Goal: Transaction & Acquisition: Obtain resource

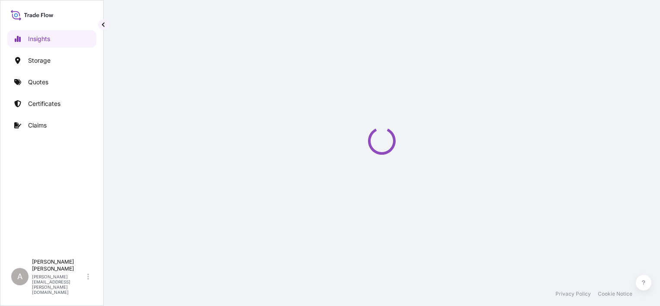
select select "2025"
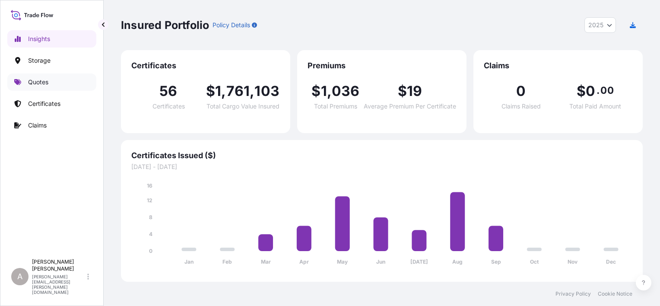
click at [38, 80] on p "Quotes" at bounding box center [38, 82] width 20 height 9
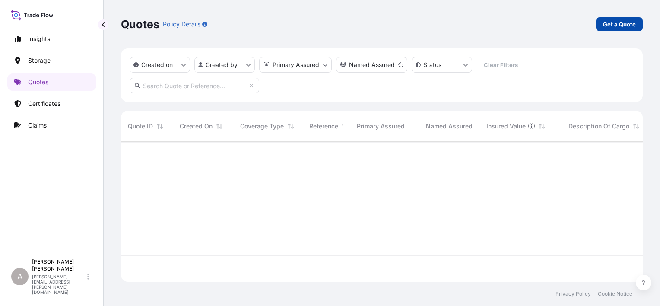
scroll to position [164, 515]
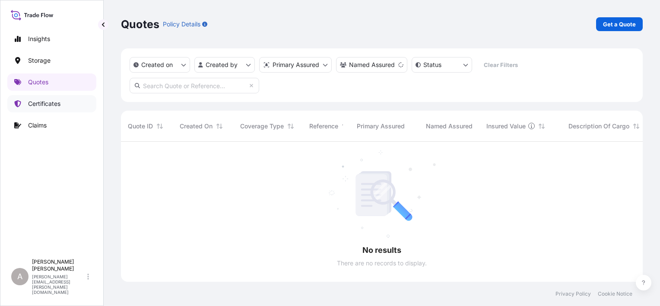
click at [36, 107] on p "Certificates" at bounding box center [44, 103] width 32 height 9
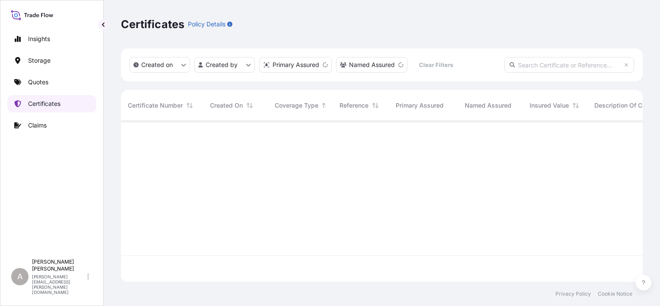
scroll to position [159, 515]
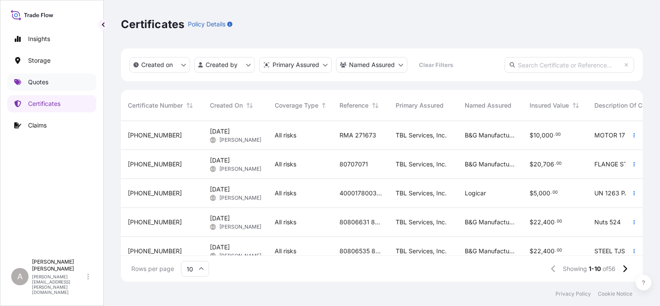
click at [76, 83] on link "Quotes" at bounding box center [51, 81] width 89 height 17
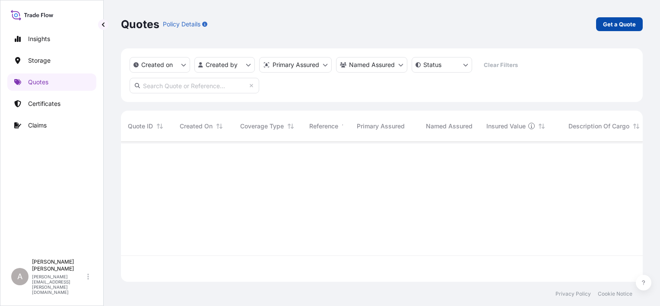
scroll to position [164, 515]
click at [620, 22] on p "Get a Quote" at bounding box center [619, 24] width 33 height 9
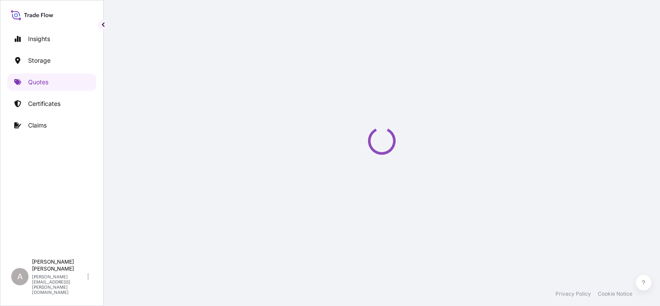
scroll to position [14, 0]
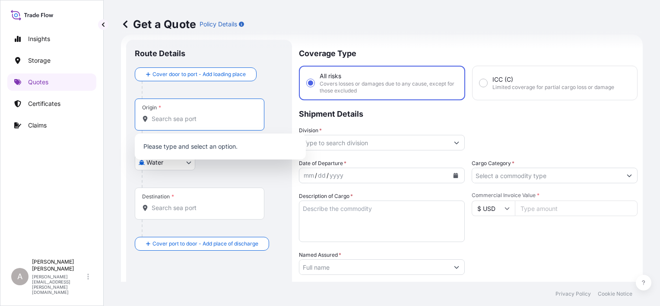
click at [207, 119] on input "Origin *" at bounding box center [203, 119] width 102 height 9
click at [147, 165] on body "0 options available. Insights Storage Quotes Certificates Claims A [PERSON_NAME…" at bounding box center [330, 153] width 660 height 306
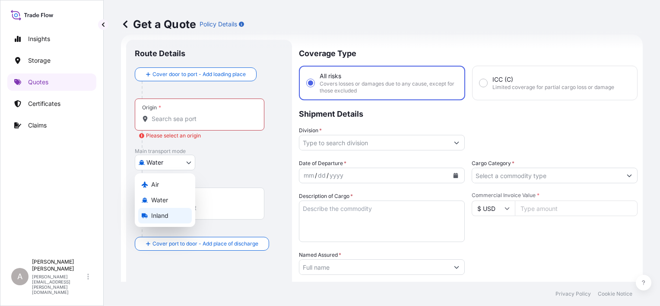
click at [168, 216] on span "Inland" at bounding box center [159, 215] width 17 height 9
select select "Inland"
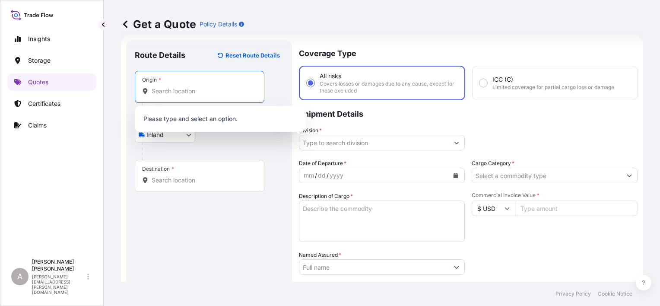
click at [218, 94] on input "Origin *" at bounding box center [203, 91] width 102 height 9
paste input "East [GEOGRAPHIC_DATA][PERSON_NAME]"
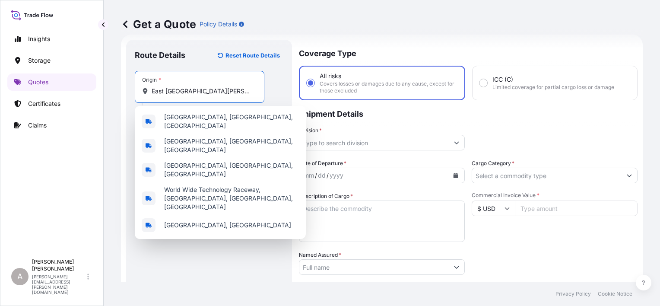
drag, startPoint x: 229, startPoint y: 93, endPoint x: 192, endPoint y: 92, distance: 36.7
click at [192, 92] on input "East [GEOGRAPHIC_DATA][PERSON_NAME]" at bounding box center [203, 91] width 102 height 9
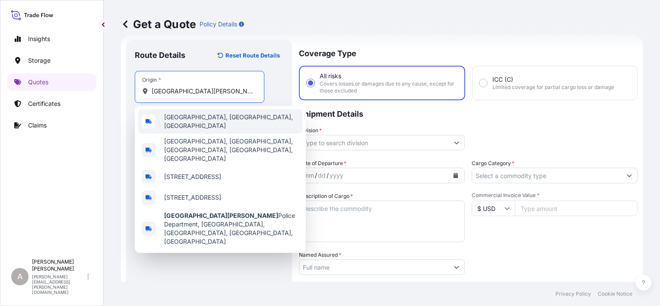
click at [207, 120] on span "[GEOGRAPHIC_DATA], [GEOGRAPHIC_DATA], [GEOGRAPHIC_DATA]" at bounding box center [231, 121] width 135 height 17
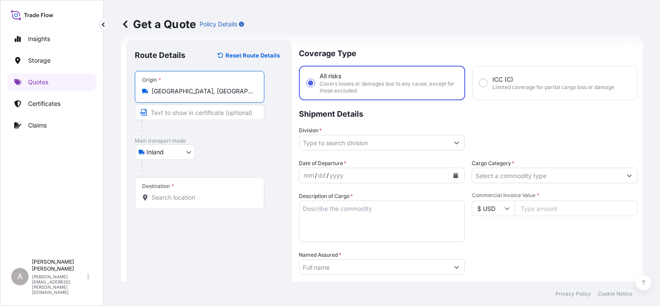
type input "[GEOGRAPHIC_DATA], [GEOGRAPHIC_DATA], [GEOGRAPHIC_DATA]"
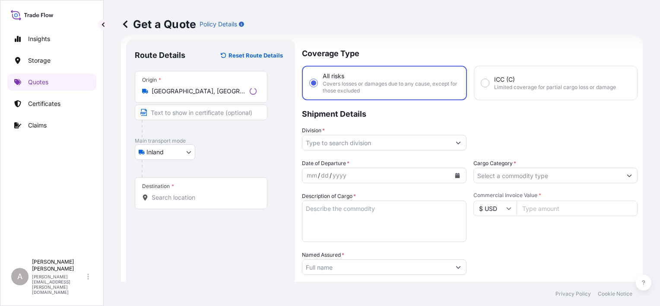
click at [233, 146] on div "Inland Air Water Inland" at bounding box center [211, 152] width 152 height 16
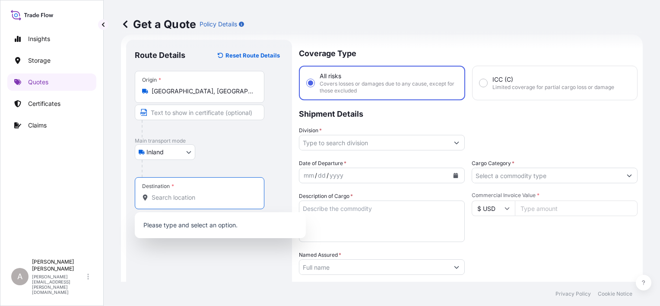
click at [194, 196] on input "Destination *" at bounding box center [203, 197] width 102 height 9
paste input "[US_STATE][GEOGRAPHIC_DATA]"
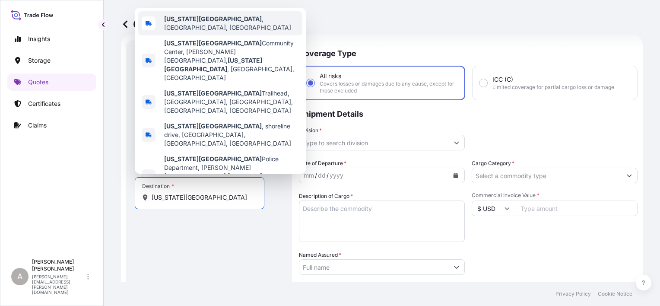
click at [230, 35] on div "[US_STATE][GEOGRAPHIC_DATA] , [GEOGRAPHIC_DATA], [GEOGRAPHIC_DATA]" at bounding box center [220, 23] width 164 height 24
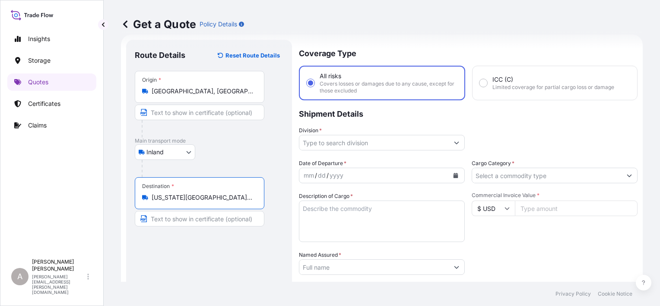
type input "[US_STATE][GEOGRAPHIC_DATA], [GEOGRAPHIC_DATA], [GEOGRAPHIC_DATA]"
click at [216, 265] on div "Route Details Reset Route Details Place of loading Road / [GEOGRAPHIC_DATA] / I…" at bounding box center [209, 238] width 149 height 381
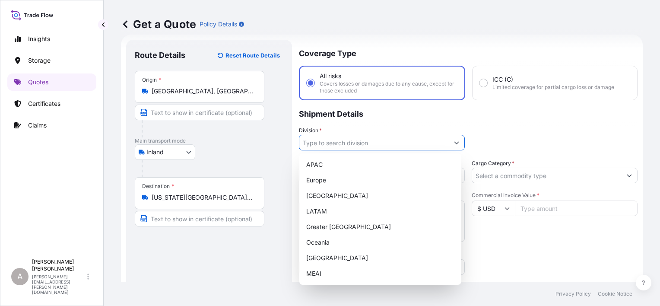
click at [349, 146] on input "Division *" at bounding box center [374, 143] width 150 height 16
click at [353, 192] on div "[GEOGRAPHIC_DATA]" at bounding box center [380, 196] width 155 height 16
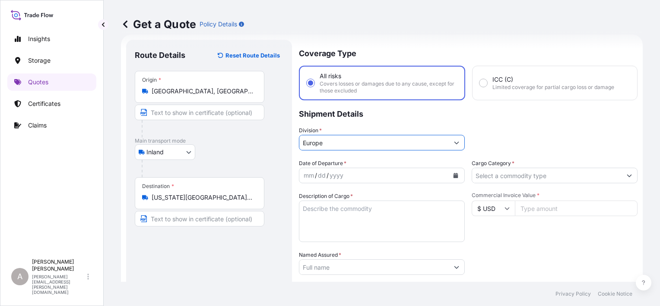
click at [449, 145] on button "Show suggestions" at bounding box center [457, 143] width 16 height 16
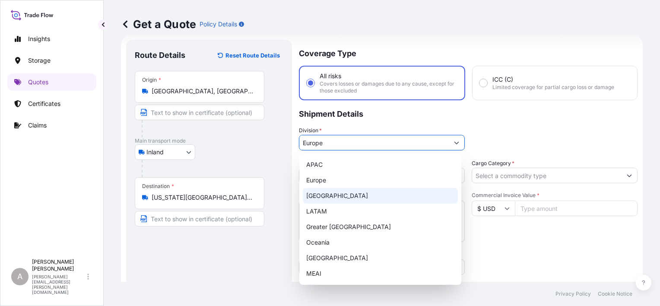
click at [394, 192] on div "[GEOGRAPHIC_DATA]" at bounding box center [380, 196] width 155 height 16
type input "[GEOGRAPHIC_DATA]"
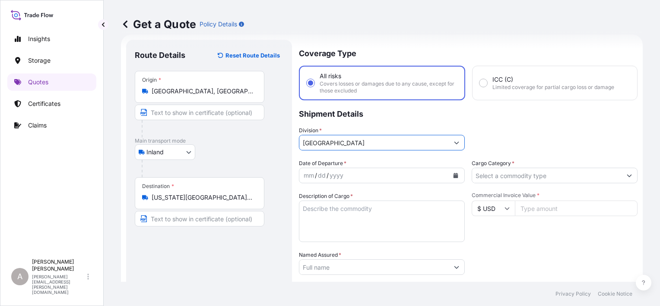
click at [454, 177] on icon "Calendar" at bounding box center [456, 175] width 5 height 5
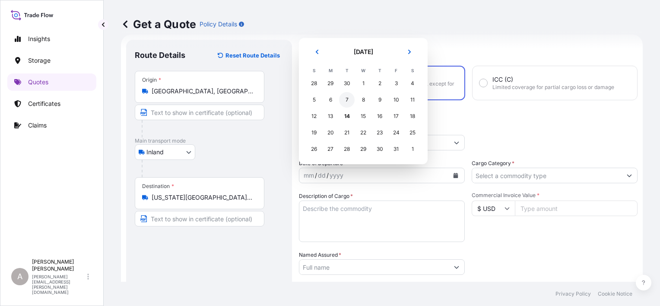
click at [346, 103] on div "7" at bounding box center [347, 100] width 16 height 16
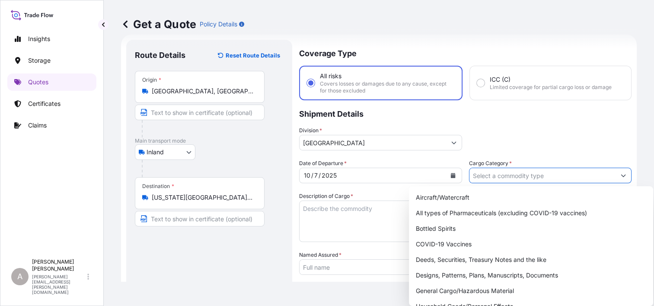
click at [518, 178] on input "Cargo Category *" at bounding box center [542, 176] width 146 height 16
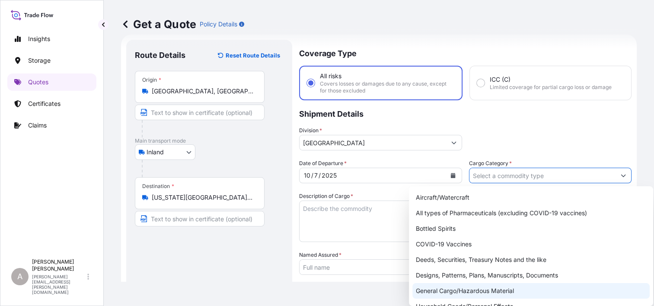
click at [469, 286] on div "General Cargo/Hazardous Material" at bounding box center [530, 291] width 237 height 16
type input "General Cargo/Hazardous Material"
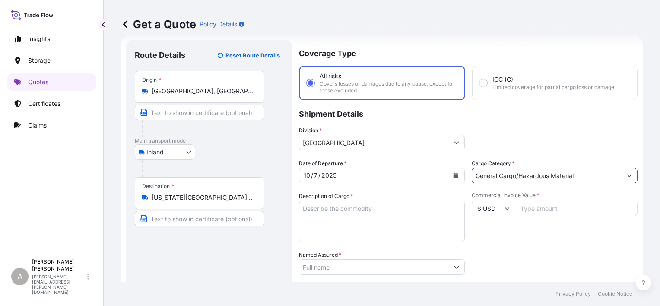
click at [529, 265] on div "Packing Category Type to search a container mode Please select a primary mode o…" at bounding box center [555, 263] width 166 height 24
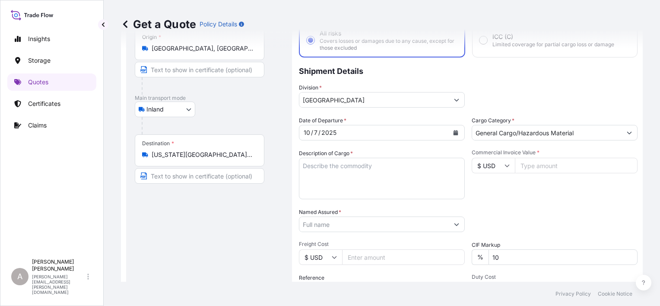
scroll to position [57, 0]
click at [567, 168] on input "Commercial Invoice Value *" at bounding box center [576, 165] width 123 height 16
paste input "9000.00"
type input "9000.00"
click at [553, 197] on div "Commercial Invoice Value * $ USD 9000.00" at bounding box center [555, 174] width 166 height 50
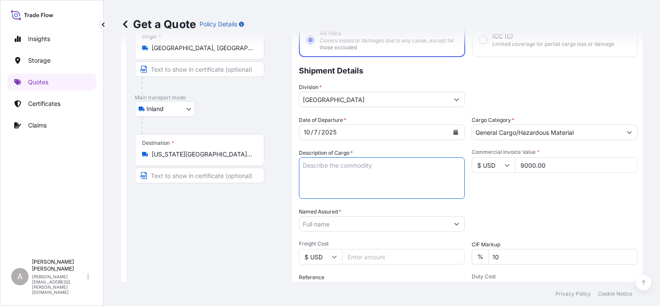
click at [364, 161] on textarea "Description of Cargo *" at bounding box center [382, 177] width 166 height 41
click at [345, 163] on textarea "Description of Cargo *" at bounding box center [382, 177] width 166 height 41
paste textarea "chemicals 2,000"
click at [335, 166] on textarea "chemicals 2,000" at bounding box center [382, 177] width 166 height 41
type textarea "chemicals 2,000"
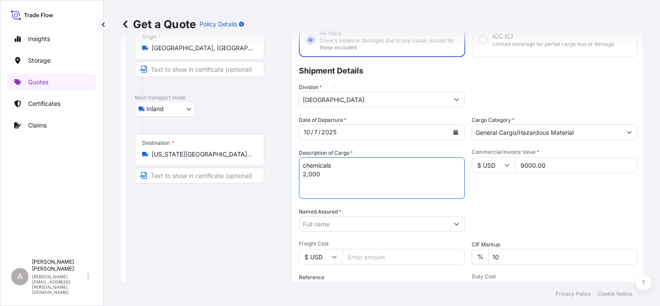
drag, startPoint x: 500, startPoint y: 216, endPoint x: 493, endPoint y: 212, distance: 7.6
click at [496, 213] on div "Packing Category Type to search a container mode Please select a primary mode o…" at bounding box center [555, 219] width 166 height 24
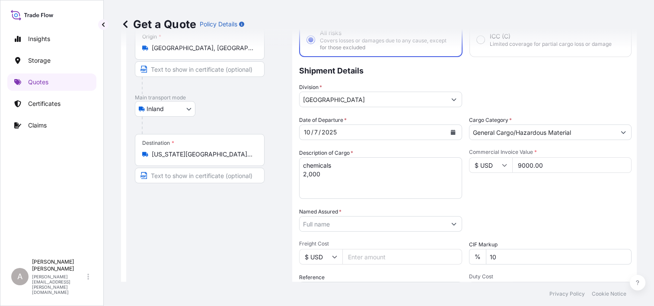
click at [423, 220] on input "Named Assured *" at bounding box center [372, 224] width 146 height 16
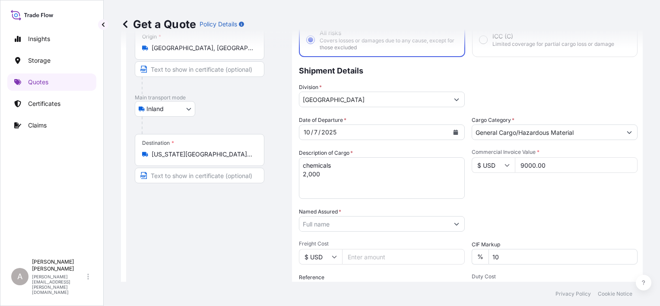
click at [391, 228] on input "Named Assured *" at bounding box center [374, 224] width 150 height 16
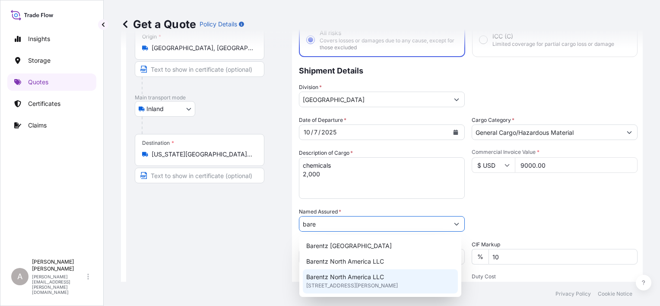
click at [384, 275] on span "Barentz North America LLC" at bounding box center [345, 277] width 78 height 9
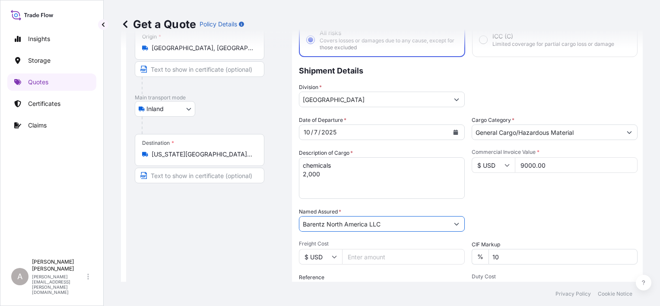
type input "Barentz North America LLC"
click at [545, 225] on div "Packing Category Type to search a container mode Please select a primary mode o…" at bounding box center [555, 219] width 166 height 24
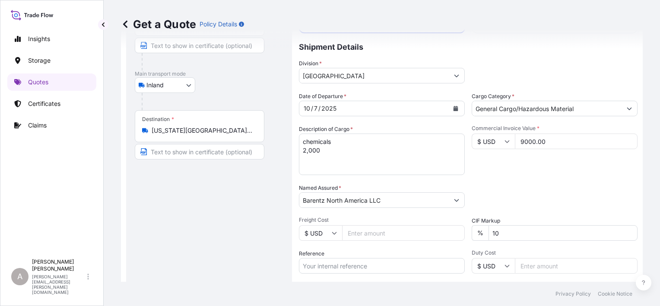
scroll to position [100, 0]
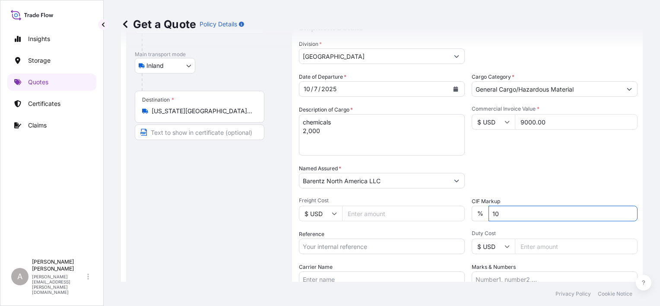
drag, startPoint x: 524, startPoint y: 217, endPoint x: 472, endPoint y: 216, distance: 51.4
click at [472, 216] on div "% 10" at bounding box center [555, 214] width 166 height 16
type input "0"
click at [507, 182] on div "Packing Category Type to search a container mode Please select a primary mode o…" at bounding box center [555, 176] width 166 height 24
click at [351, 247] on input "Reference" at bounding box center [382, 247] width 166 height 16
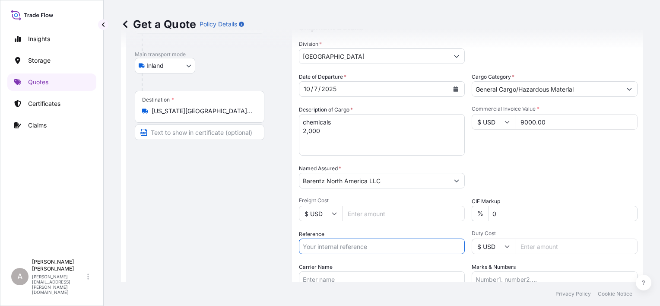
paste input "90449574-0"
type input "90449574-0"
click at [401, 258] on div "Date of Departure * [DATE] Cargo Category * General Cargo/Hazardous Material De…" at bounding box center [468, 180] width 339 height 214
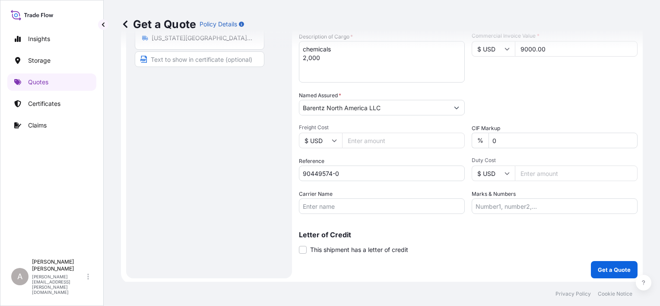
scroll to position [174, 0]
click at [370, 209] on input "Carrier Name" at bounding box center [382, 205] width 166 height 16
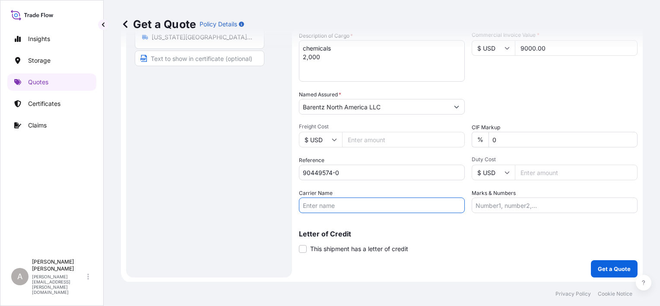
paste input "Dayton Freight Lines, Inc."
type input "Dayton Freight Lines, Inc."
click at [412, 225] on div "Letter of Credit This shipment has a letter of credit Letter of credit * Letter…" at bounding box center [468, 236] width 339 height 33
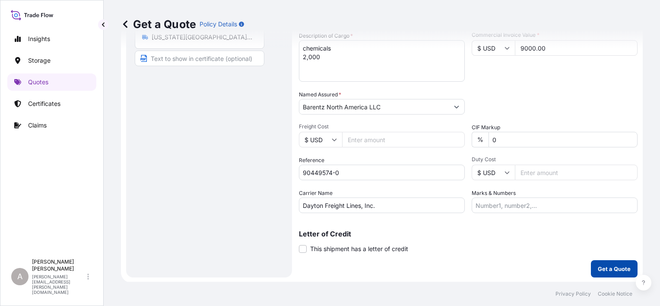
click at [600, 263] on button "Get a Quote" at bounding box center [614, 268] width 47 height 17
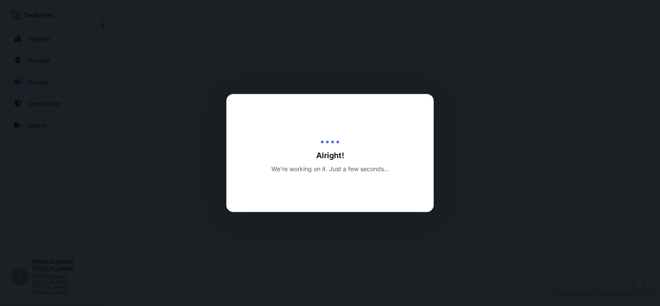
select select "Inland"
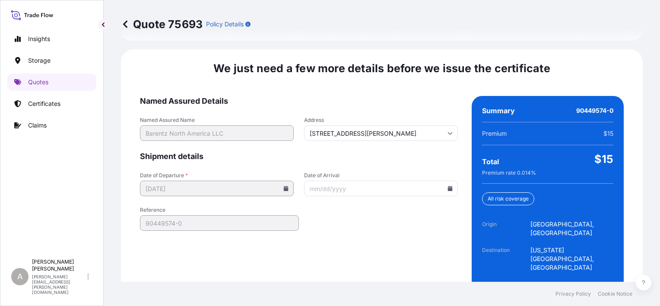
scroll to position [1352, 0]
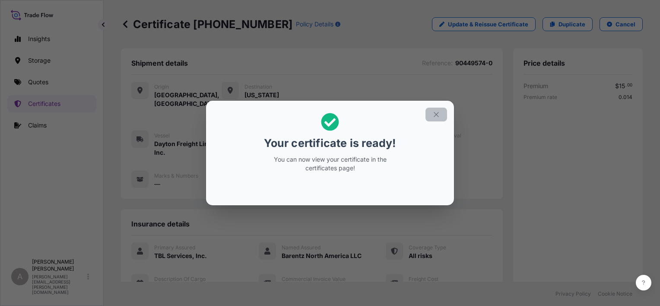
click at [441, 112] on button "button" at bounding box center [437, 115] width 22 height 14
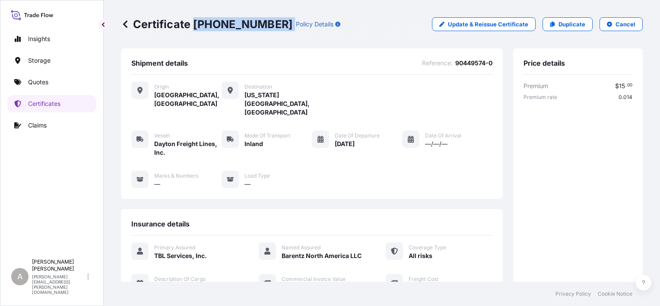
drag, startPoint x: 195, startPoint y: 22, endPoint x: 257, endPoint y: 26, distance: 62.4
click at [257, 26] on div "Certificate [PHONE_NUMBER] Policy Details" at bounding box center [231, 24] width 220 height 14
drag, startPoint x: 257, startPoint y: 26, endPoint x: 236, endPoint y: 25, distance: 21.2
copy p "[PHONE_NUMBER]"
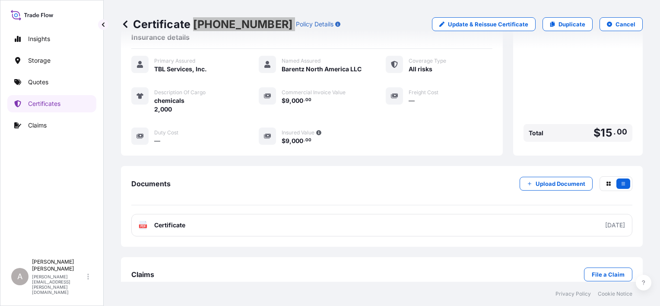
scroll to position [194, 0]
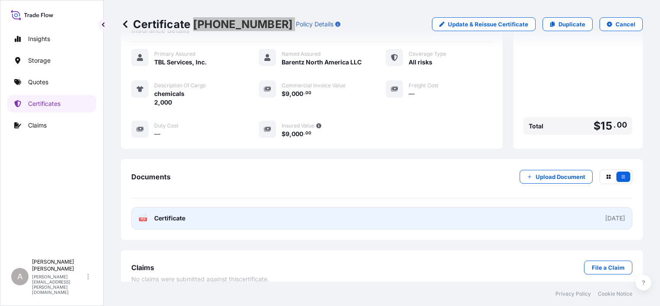
click at [302, 207] on link "PDF Certificate [DATE]" at bounding box center [381, 218] width 501 height 22
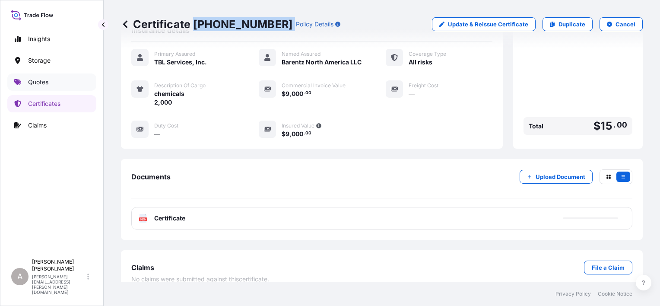
click at [40, 86] on link "Quotes" at bounding box center [51, 81] width 89 height 17
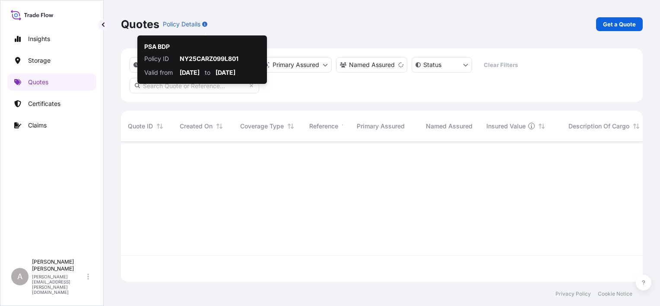
scroll to position [164, 515]
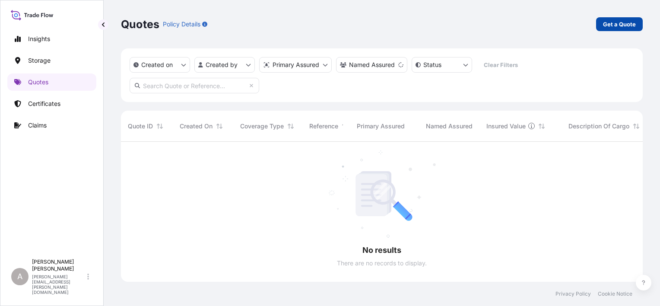
click at [630, 25] on p "Get a Quote" at bounding box center [619, 24] width 33 height 9
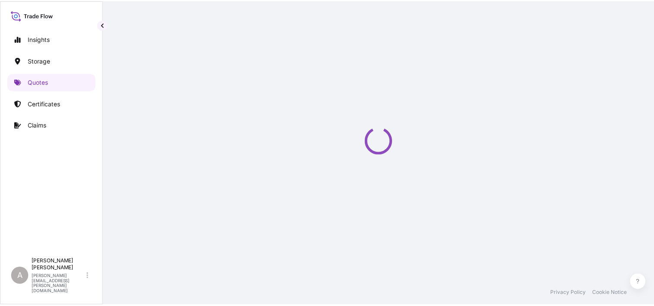
scroll to position [14, 0]
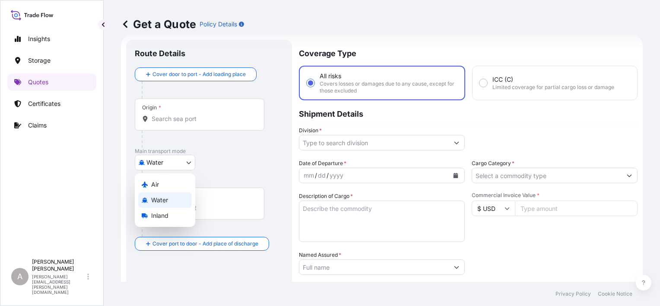
click at [164, 169] on body "Insights Storage Quotes Certificates Claims A [PERSON_NAME] [PERSON_NAME][EMAIL…" at bounding box center [330, 153] width 660 height 306
click at [163, 219] on span "Inland" at bounding box center [159, 215] width 17 height 9
select select "Inland"
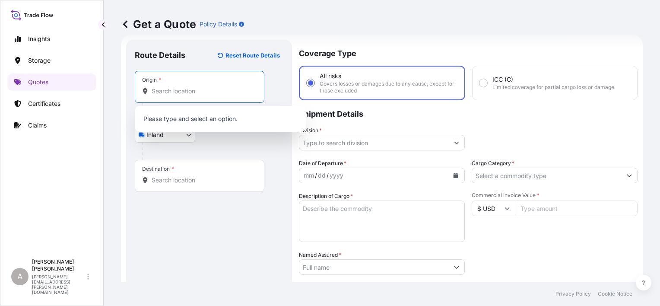
click at [211, 92] on input "Origin *" at bounding box center [203, 91] width 102 height 9
paste input "$25,632.00"
type input "$25,632.00"
drag, startPoint x: 213, startPoint y: 90, endPoint x: 131, endPoint y: 95, distance: 81.8
click at [131, 95] on div "Route Details Reset Route Details Place of loading Road / Inland Road / Inland …" at bounding box center [209, 239] width 166 height 398
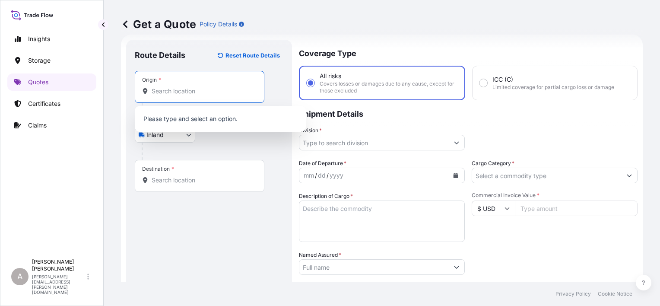
click at [536, 206] on input "Commercial Invoice Value *" at bounding box center [576, 208] width 123 height 16
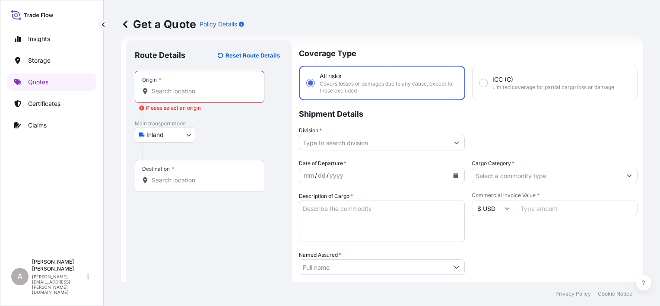
paste input "25632.00"
type input "25632.00"
click at [539, 254] on div "Packing Category Type to search a container mode Please select a primary mode o…" at bounding box center [555, 263] width 166 height 24
click at [212, 93] on input "Origin * Please select an origin" at bounding box center [203, 91] width 102 height 9
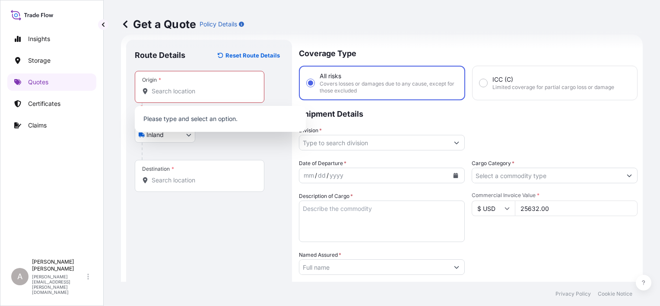
click at [189, 86] on div "Origin *" at bounding box center [200, 87] width 130 height 32
click at [189, 87] on input "Origin * Please select an origin" at bounding box center [203, 91] width 102 height 9
click at [191, 89] on input "Origin * Please select an origin" at bounding box center [203, 91] width 102 height 9
paste input "[PERSON_NAME]"
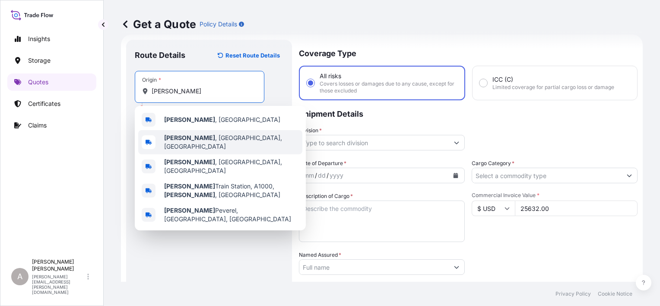
click at [247, 138] on div "[GEOGRAPHIC_DATA] , [GEOGRAPHIC_DATA], [GEOGRAPHIC_DATA]" at bounding box center [220, 142] width 164 height 24
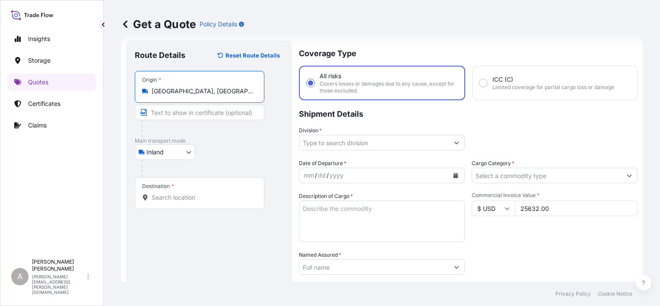
type input "[GEOGRAPHIC_DATA], [GEOGRAPHIC_DATA], [GEOGRAPHIC_DATA]"
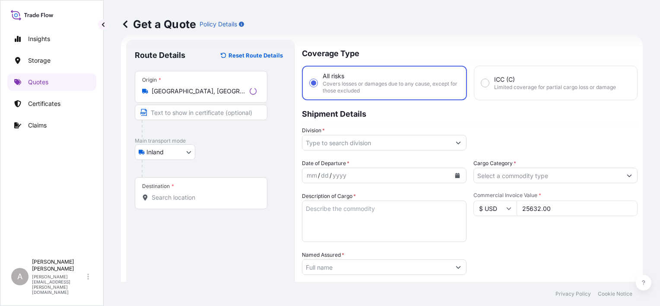
click at [219, 261] on div "Route Details Reset Route Details Place of loading Road / [GEOGRAPHIC_DATA] / I…" at bounding box center [211, 238] width 152 height 381
click at [206, 200] on input "Destination *" at bounding box center [203, 197] width 102 height 9
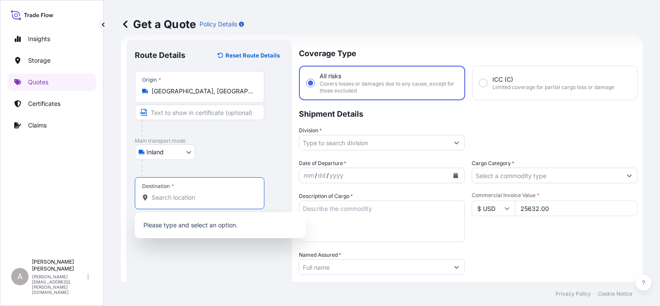
paste input "[PERSON_NAME]"
click at [207, 200] on input "[PERSON_NAME]" at bounding box center [203, 197] width 102 height 9
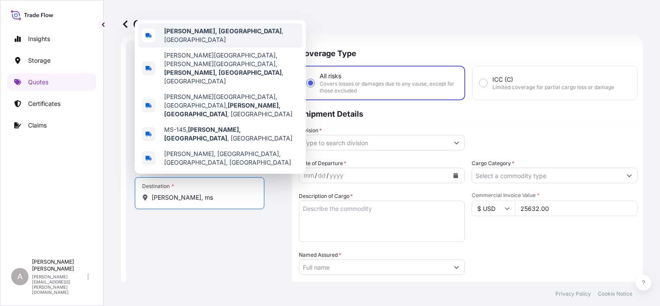
click at [214, 44] on span "[PERSON_NAME], [GEOGRAPHIC_DATA] , [GEOGRAPHIC_DATA]" at bounding box center [231, 35] width 135 height 17
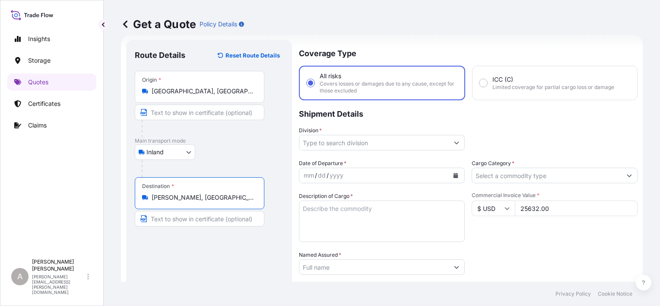
type input "[PERSON_NAME], [GEOGRAPHIC_DATA], [GEOGRAPHIC_DATA]"
click at [209, 244] on div "Route Details Reset Route Details Place of loading Road / [GEOGRAPHIC_DATA] / I…" at bounding box center [211, 238] width 152 height 381
click at [436, 142] on input "Division *" at bounding box center [374, 143] width 150 height 16
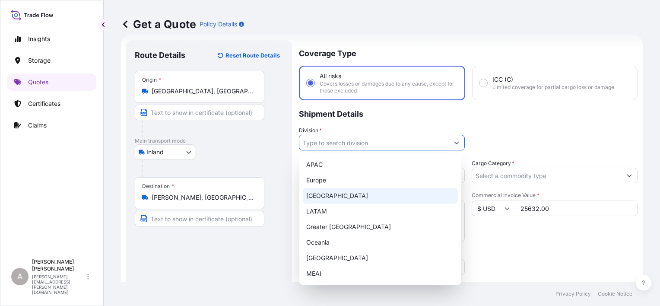
click at [352, 197] on div "[GEOGRAPHIC_DATA]" at bounding box center [380, 196] width 155 height 16
type input "[GEOGRAPHIC_DATA]"
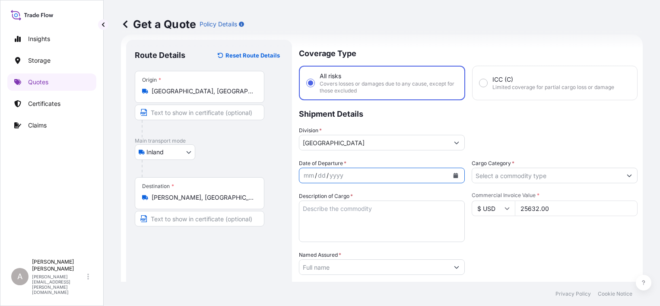
click at [453, 172] on button "Calendar" at bounding box center [456, 176] width 14 height 14
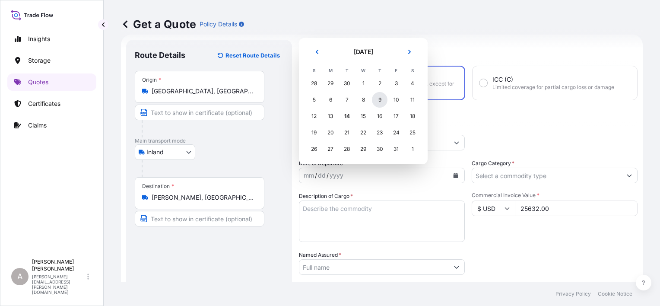
click at [383, 99] on div "9" at bounding box center [380, 100] width 16 height 16
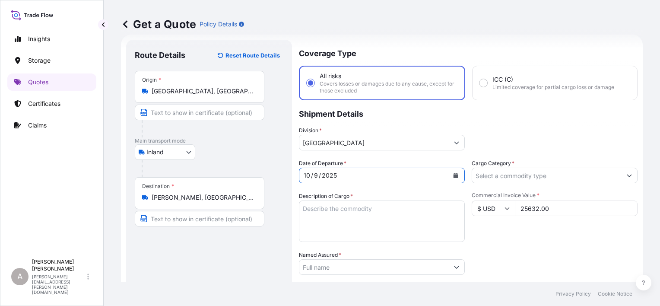
click at [557, 128] on div "Division * [GEOGRAPHIC_DATA]" at bounding box center [468, 138] width 339 height 24
click at [541, 175] on input "Cargo Category *" at bounding box center [547, 176] width 150 height 16
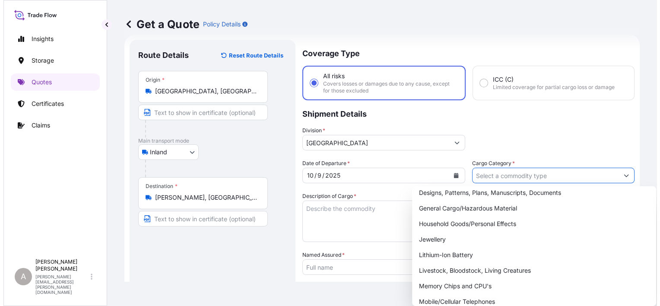
scroll to position [86, 0]
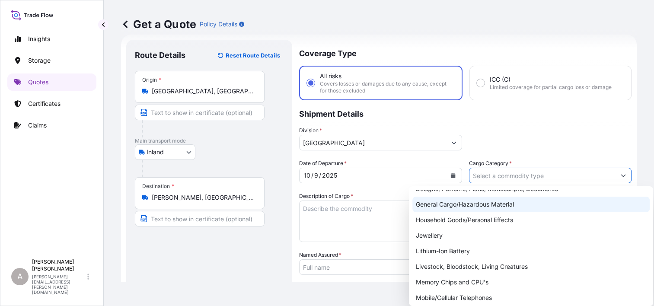
click at [474, 206] on div "General Cargo/Hazardous Material" at bounding box center [530, 205] width 237 height 16
type input "General Cargo/Hazardous Material"
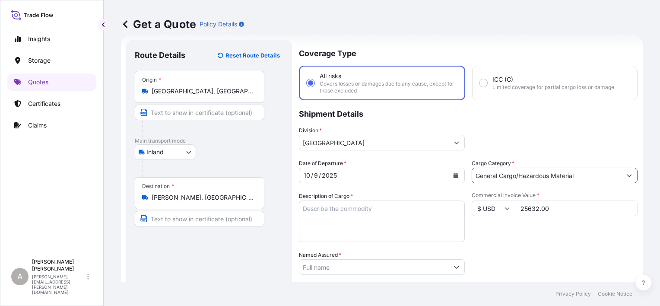
drag, startPoint x: 379, startPoint y: 223, endPoint x: 415, endPoint y: 220, distance: 36.0
click at [379, 222] on textarea "Description of Cargo *" at bounding box center [382, 220] width 166 height 41
click at [374, 223] on textarea "Description of Cargo *" at bounding box center [382, 220] width 166 height 41
paste textarea "STEEL BOLT 623"
click at [346, 210] on textarea "STEEL BOLT 623" at bounding box center [382, 220] width 166 height 41
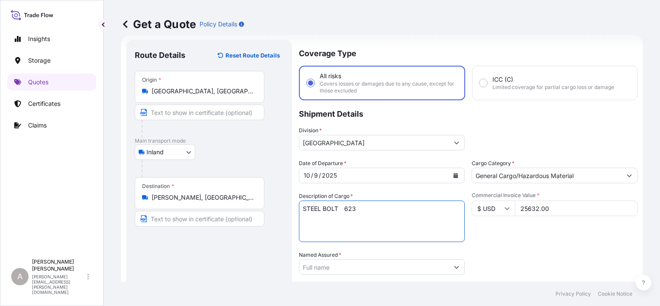
click at [344, 210] on textarea "STEEL BOLT 623" at bounding box center [382, 220] width 166 height 41
type textarea "STEEL BOLT 623"
drag, startPoint x: 498, startPoint y: 241, endPoint x: 510, endPoint y: 244, distance: 12.9
click at [509, 244] on div "Date of Departure * [DATE] Cargo Category * General Cargo/Hazardous Material De…" at bounding box center [468, 266] width 339 height 214
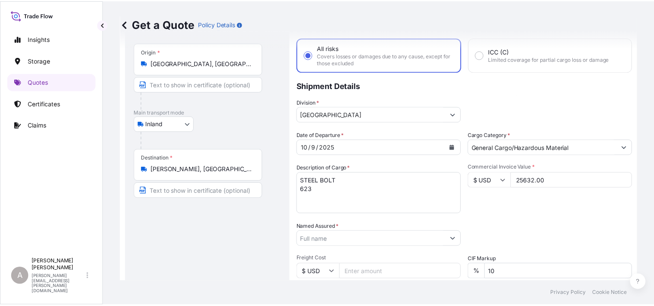
scroll to position [57, 0]
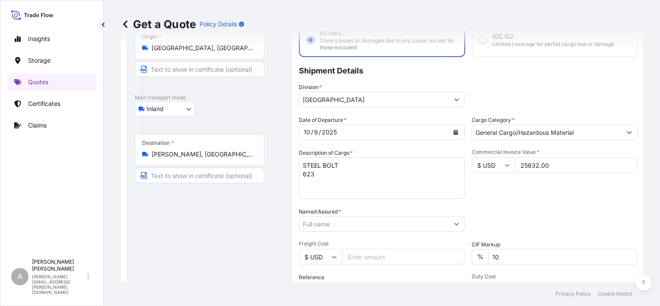
click at [449, 223] on button "Show suggestions" at bounding box center [457, 224] width 16 height 16
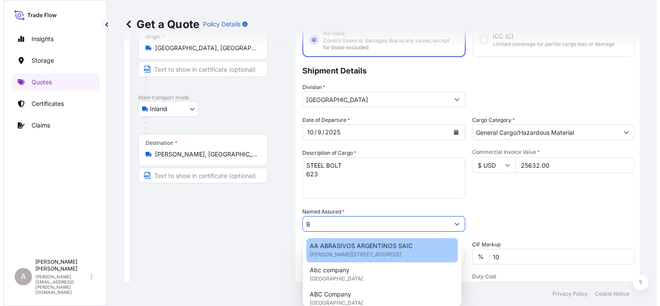
scroll to position [0, 0]
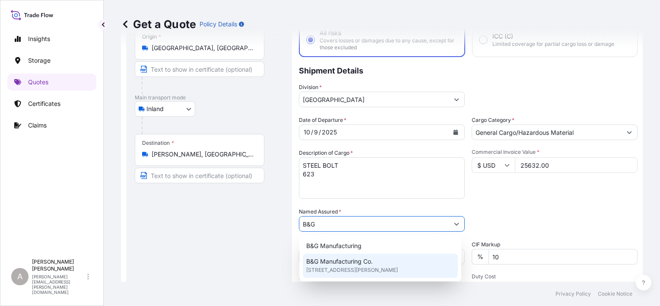
click at [395, 267] on span "[STREET_ADDRESS][PERSON_NAME]" at bounding box center [352, 270] width 92 height 9
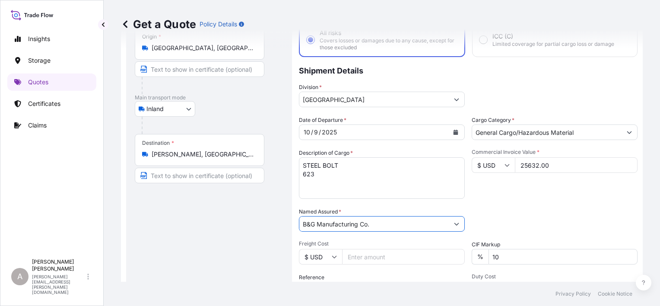
type input "B&G Manufacturing Co."
click at [526, 203] on div "Date of Departure * [DATE] Cargo Category * General Cargo/Hazardous Material De…" at bounding box center [468, 223] width 339 height 214
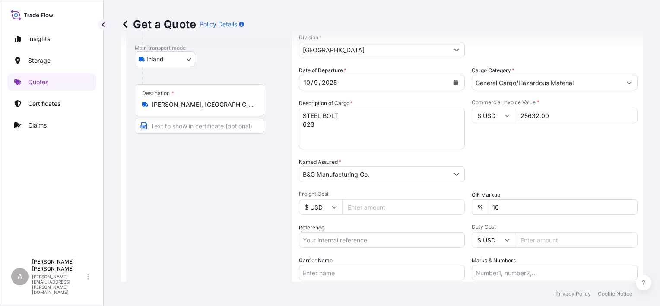
scroll to position [143, 0]
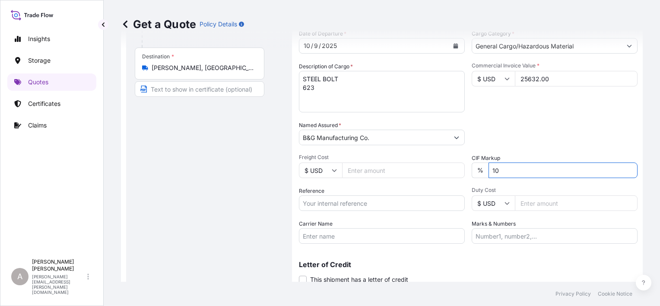
drag, startPoint x: 534, startPoint y: 169, endPoint x: 398, endPoint y: 160, distance: 136.4
click at [419, 162] on div "Date of Departure * [DATE] Cargo Category * General Cargo/Hazardous Material De…" at bounding box center [468, 136] width 339 height 214
type input "0"
click at [591, 291] on button "Get a Quote" at bounding box center [614, 299] width 47 height 17
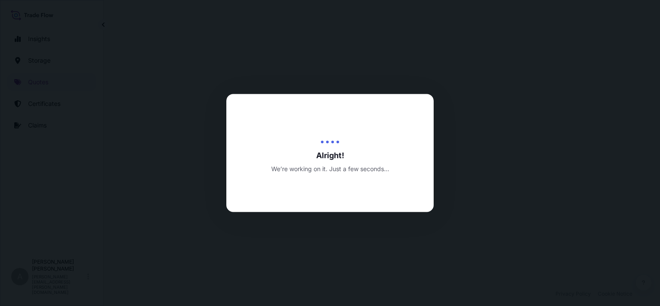
select select "Inland"
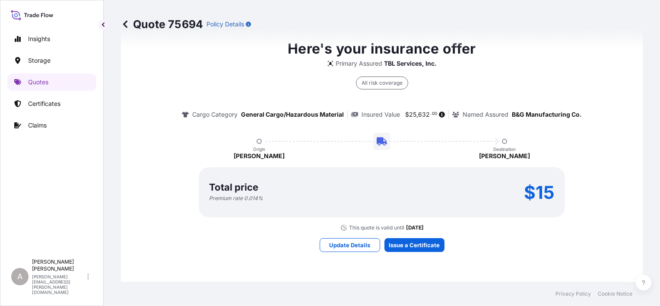
scroll to position [735, 0]
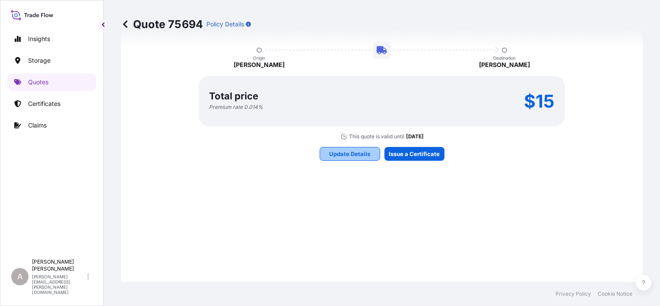
click at [329, 150] on p "Update Details" at bounding box center [349, 154] width 41 height 9
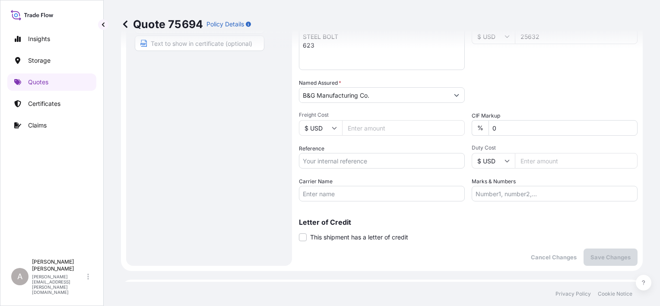
scroll to position [187, 0]
click at [339, 189] on input "Carrier Name" at bounding box center [382, 193] width 166 height 16
click at [314, 197] on input "Carrier Name" at bounding box center [382, 193] width 166 height 16
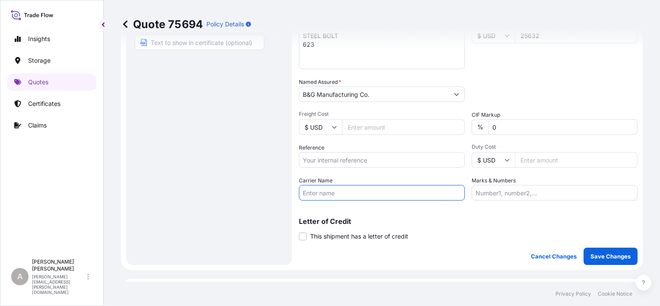
type input "R & L Carriers, Inc."
click at [338, 159] on input "Reference" at bounding box center [382, 160] width 166 height 16
click at [342, 153] on input "Reference" at bounding box center [382, 160] width 166 height 16
paste input "80796830"
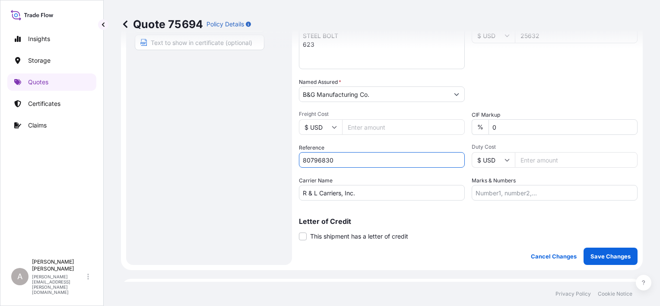
type input "80796830"
click at [464, 233] on div "Letter of Credit This shipment has a letter of credit Letter of credit * Letter…" at bounding box center [468, 229] width 339 height 23
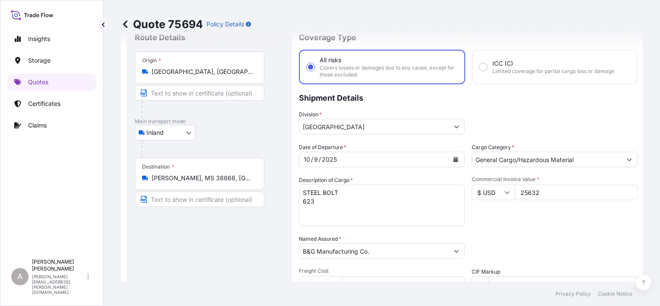
scroll to position [216, 0]
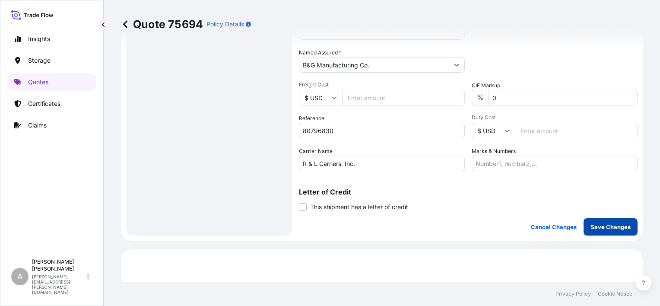
click at [603, 223] on p "Save Changes" at bounding box center [611, 227] width 40 height 9
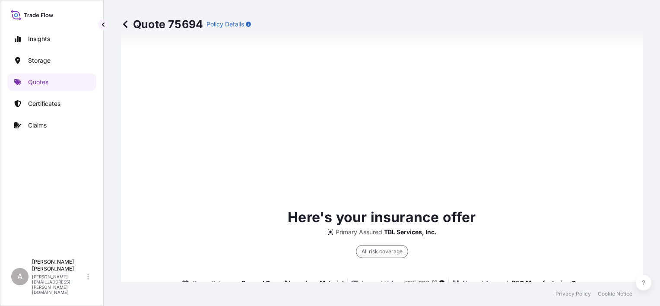
select select "Inland"
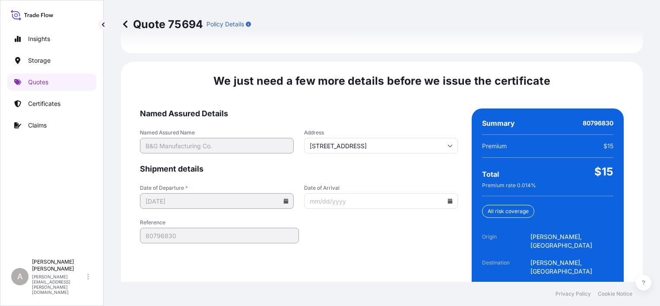
scroll to position [1334, 0]
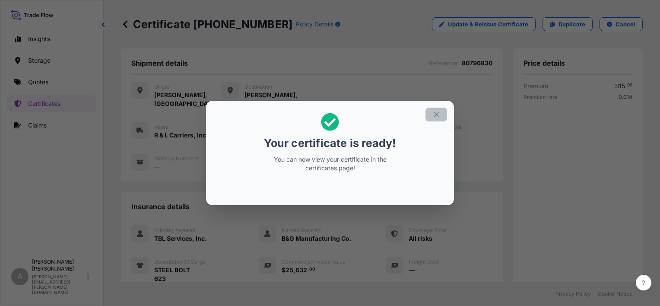
click at [429, 114] on button "button" at bounding box center [437, 115] width 22 height 14
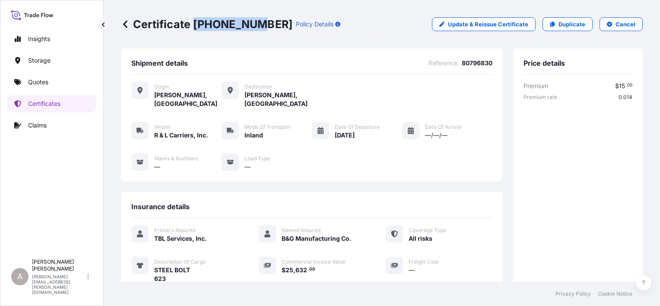
drag, startPoint x: 194, startPoint y: 26, endPoint x: 254, endPoint y: 29, distance: 60.1
click at [254, 29] on p "Certificate [PHONE_NUMBER]" at bounding box center [207, 24] width 172 height 14
drag, startPoint x: 254, startPoint y: 29, endPoint x: 239, endPoint y: 27, distance: 15.3
copy p "[PHONE_NUMBER]"
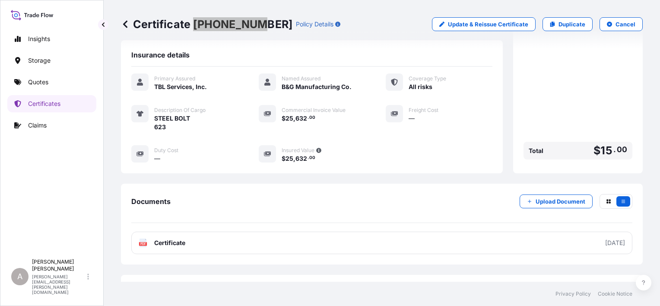
scroll to position [173, 0]
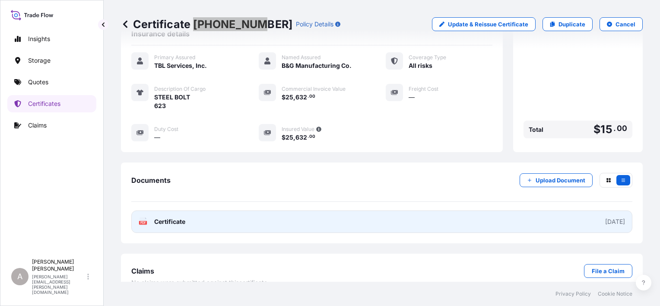
click at [317, 218] on link "PDF Certificate [DATE]" at bounding box center [381, 221] width 501 height 22
